Goal: Task Accomplishment & Management: Manage account settings

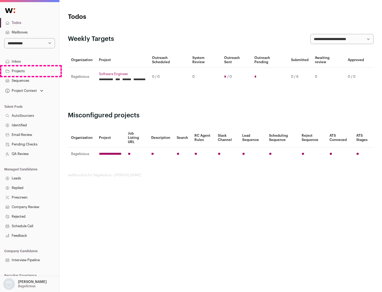
click at [29, 71] on link "Projects" at bounding box center [29, 71] width 59 height 10
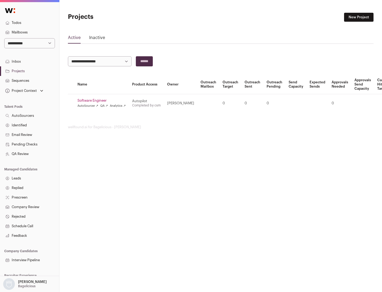
click at [103, 100] on link "Software Engineer" at bounding box center [101, 100] width 48 height 4
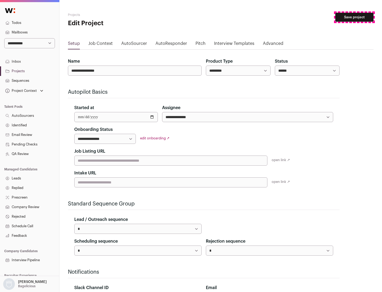
click at [354, 17] on button "Save project" at bounding box center [354, 17] width 38 height 9
